Goal: Register for event/course

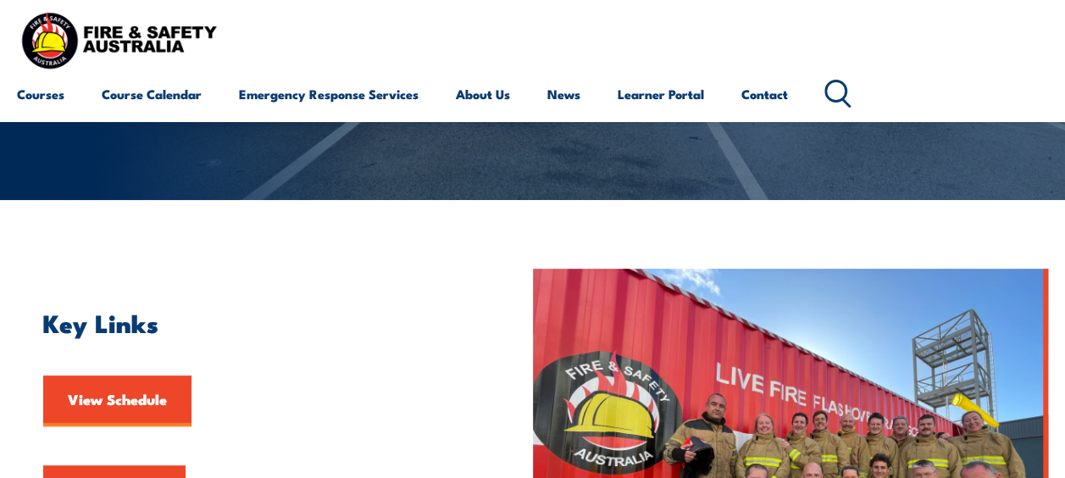
scroll to position [339, 0]
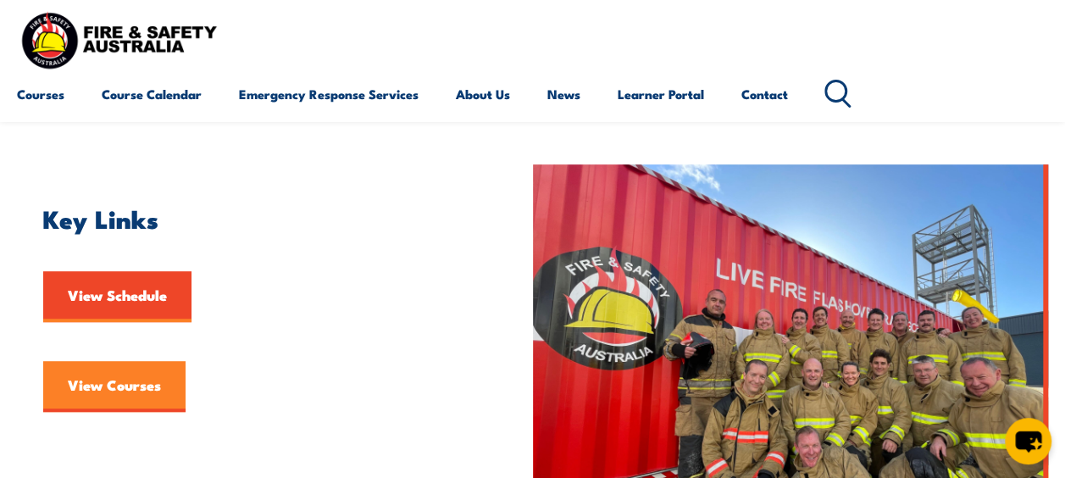
click at [112, 383] on link "View Courses" at bounding box center [114, 386] width 142 height 51
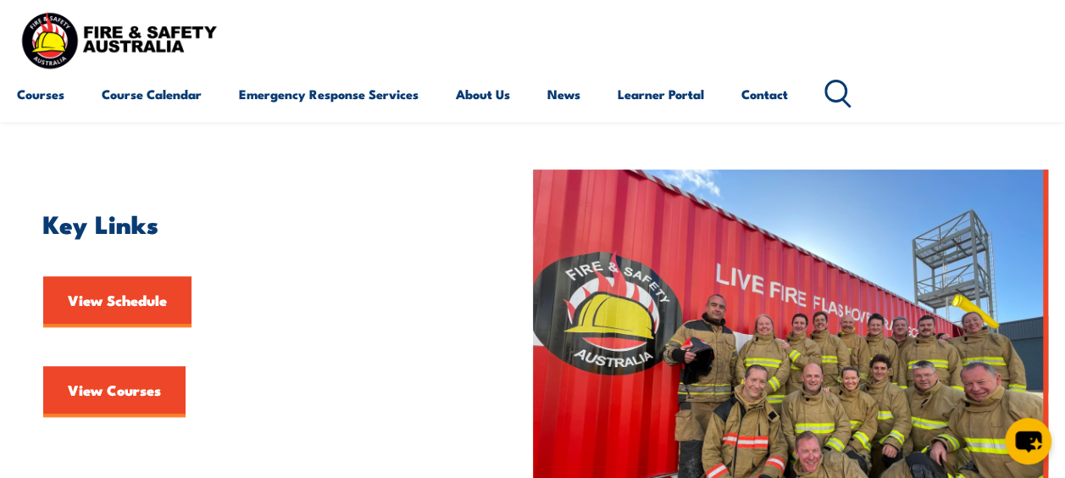
scroll to position [339, 0]
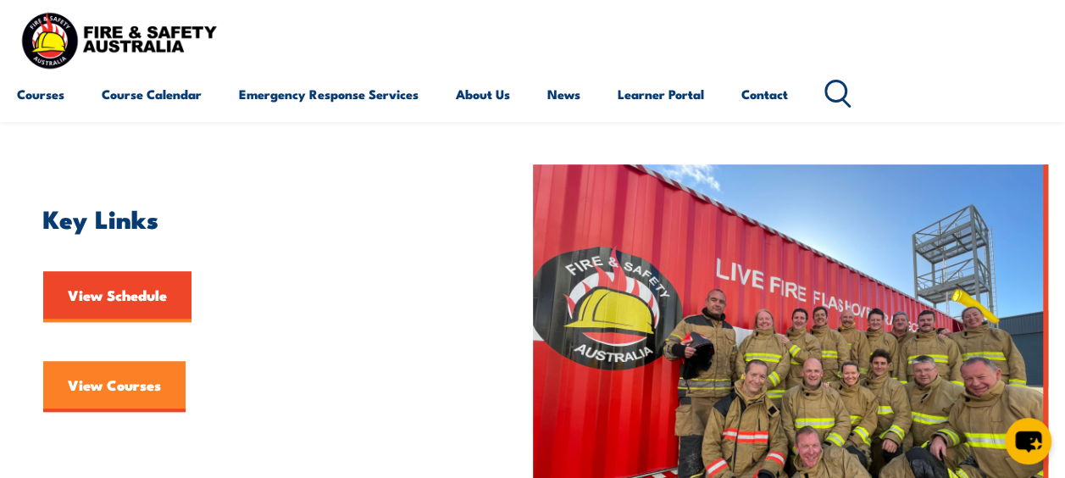
click at [115, 382] on link "View Courses" at bounding box center [114, 386] width 142 height 51
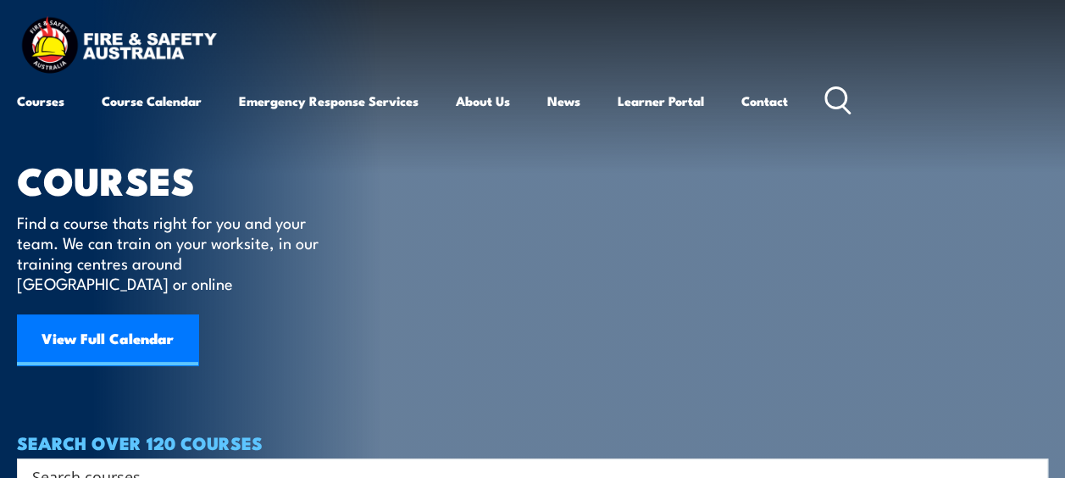
scroll to position [85, 0]
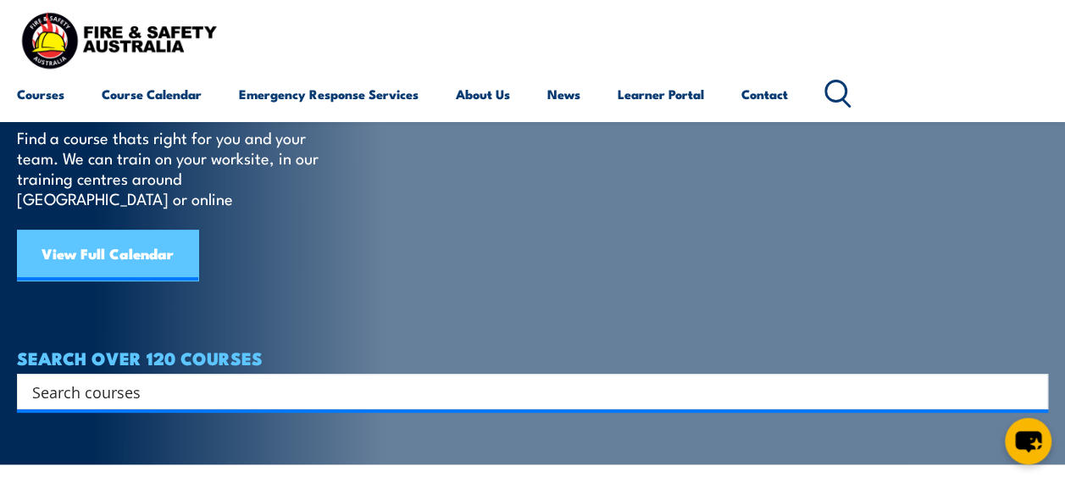
click at [128, 230] on link "View Full Calendar" at bounding box center [107, 255] width 181 height 51
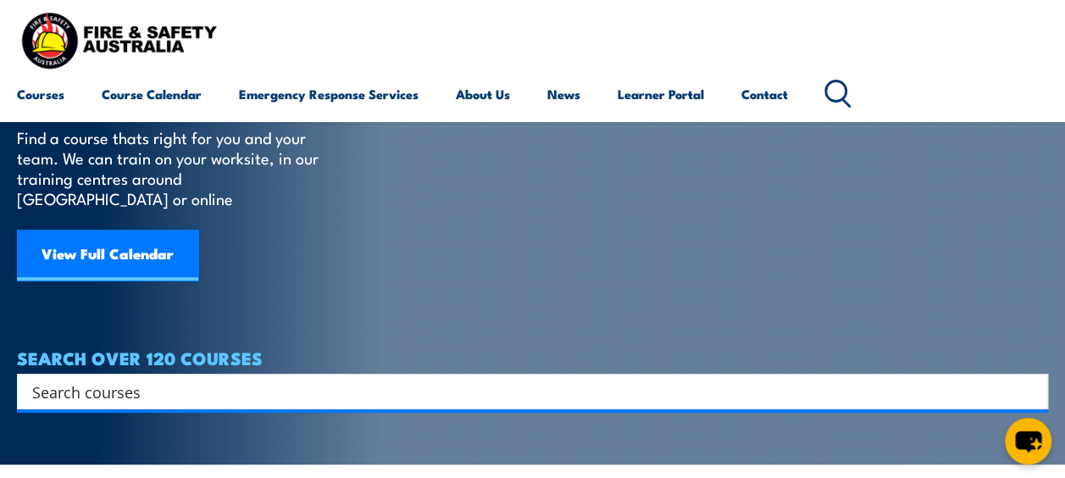
click at [136, 379] on input "Search input" at bounding box center [521, 391] width 979 height 25
type input "confined"
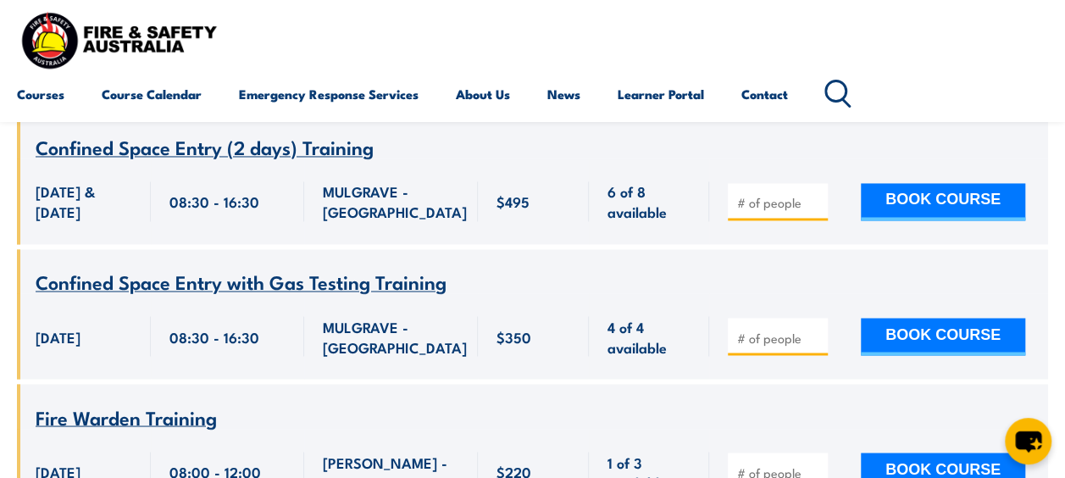
scroll to position [1259, 0]
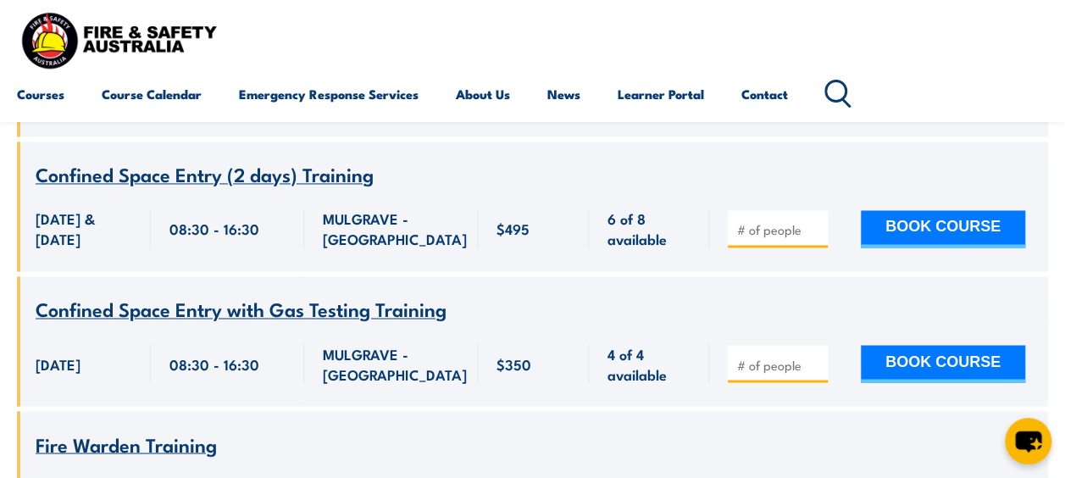
click at [258, 294] on span "Confined Space Entry with Gas Testing Training" at bounding box center [241, 308] width 411 height 29
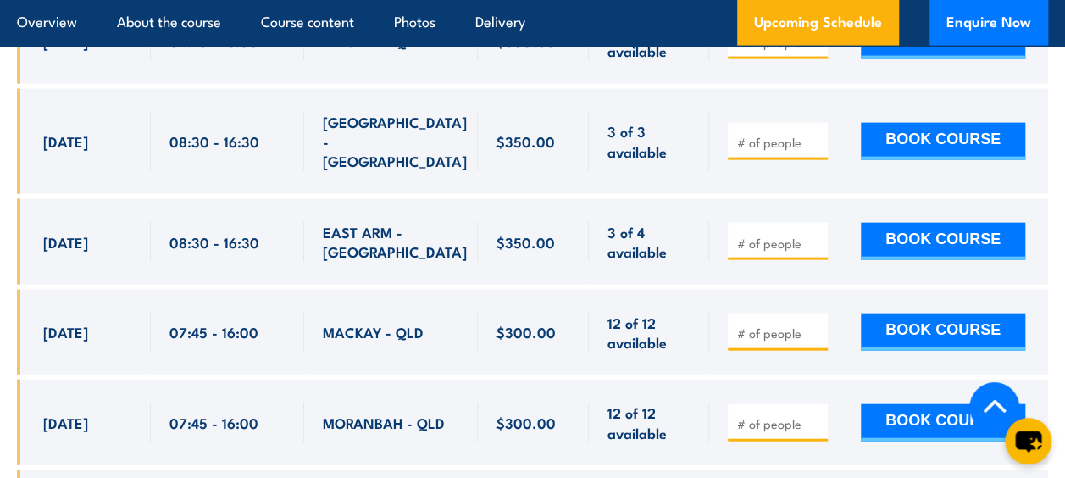
scroll to position [4999, 0]
